Goal: Task Accomplishment & Management: Manage account settings

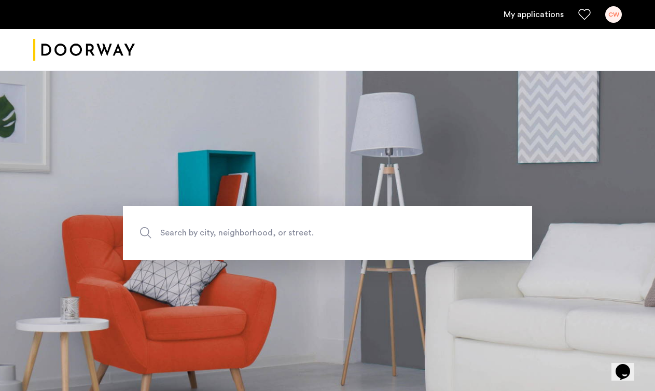
click at [530, 17] on link "My applications" at bounding box center [534, 14] width 60 height 12
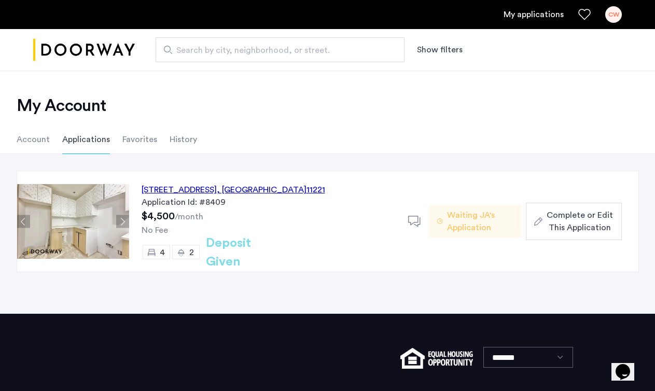
click at [617, 18] on div "CW" at bounding box center [614, 14] width 17 height 17
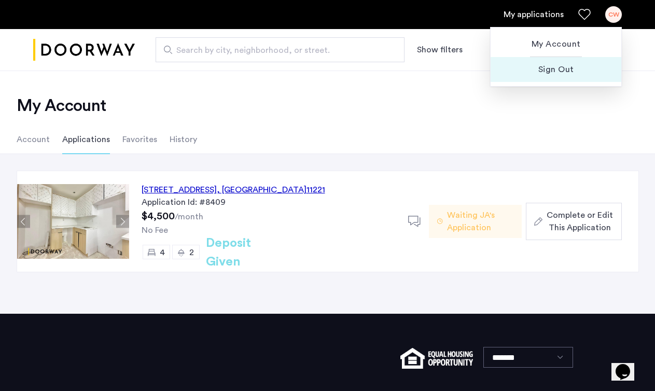
click at [564, 71] on span "Sign Out" at bounding box center [556, 69] width 114 height 12
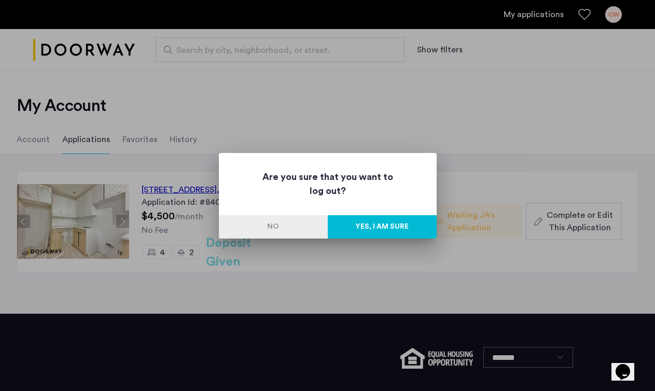
click at [388, 225] on button "Yes, I am sure" at bounding box center [382, 226] width 109 height 23
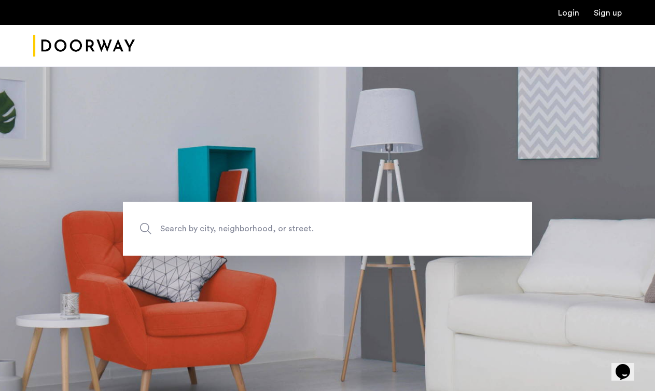
click at [572, 13] on link "Login" at bounding box center [568, 13] width 21 height 8
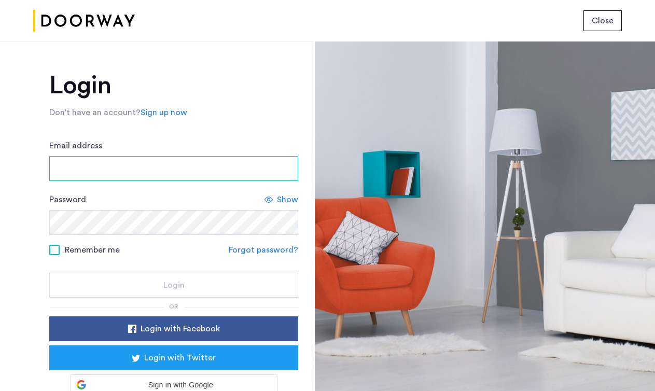
click at [163, 177] on input "Email address" at bounding box center [173, 168] width 249 height 25
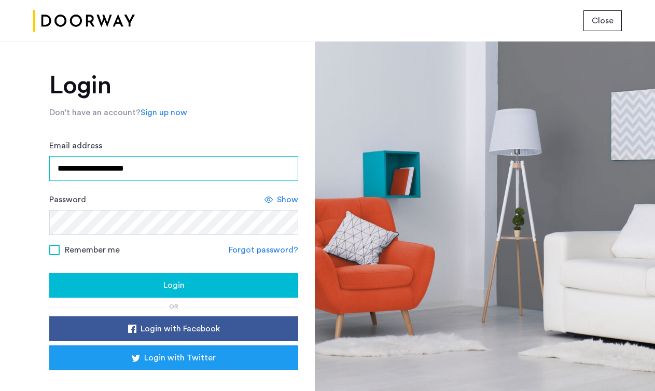
type input "**********"
click at [155, 284] on div "Login" at bounding box center [174, 285] width 232 height 12
click at [180, 283] on span "Login" at bounding box center [173, 285] width 21 height 12
